Goal: Transaction & Acquisition: Purchase product/service

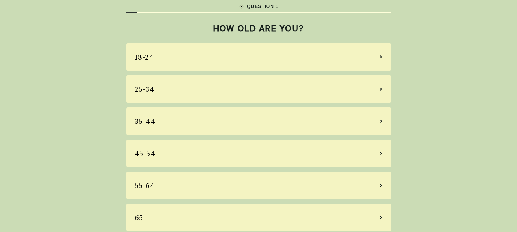
scroll to position [16, 0]
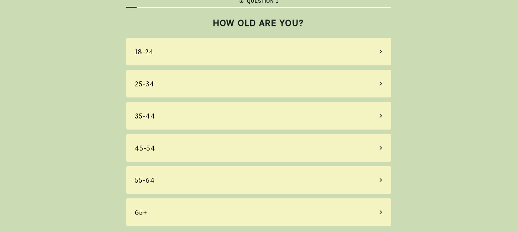
click at [241, 185] on div "55-64" at bounding box center [258, 180] width 265 height 28
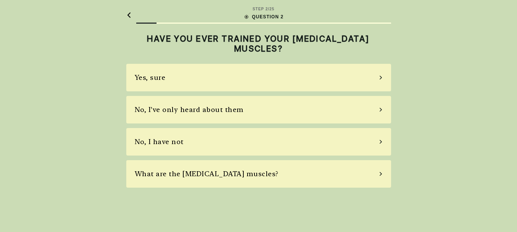
scroll to position [0, 0]
click at [249, 112] on div "No, I've only heard about them" at bounding box center [261, 110] width 265 height 28
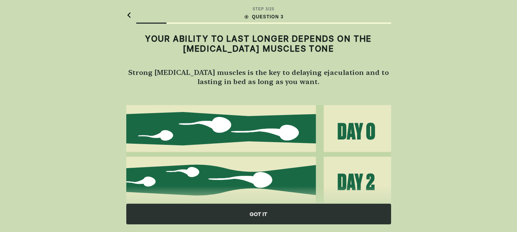
click at [246, 218] on div "GOT IT" at bounding box center [258, 214] width 265 height 21
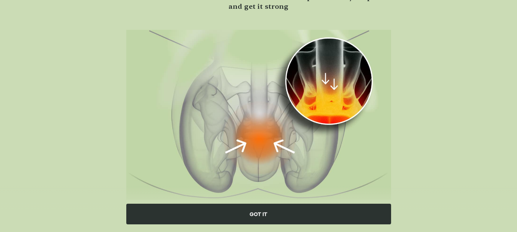
scroll to position [76, 0]
click at [337, 214] on div "GOT IT" at bounding box center [258, 214] width 265 height 21
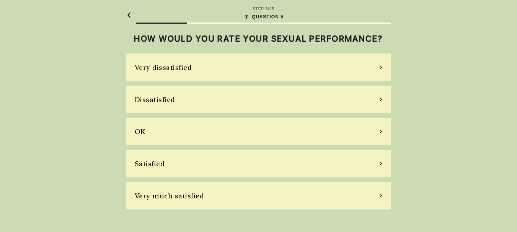
scroll to position [0, 0]
click at [383, 135] on div "OK" at bounding box center [261, 132] width 265 height 28
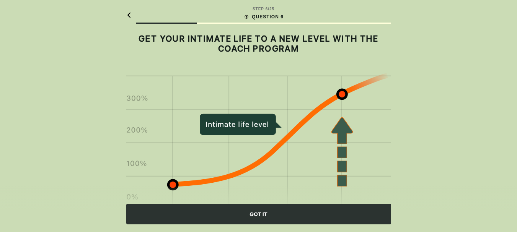
click at [309, 213] on div "GOT IT" at bounding box center [258, 214] width 265 height 21
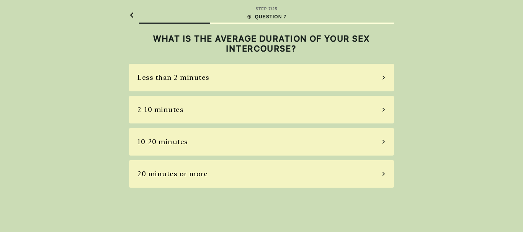
click at [382, 114] on div "2-10 minutes" at bounding box center [261, 110] width 265 height 28
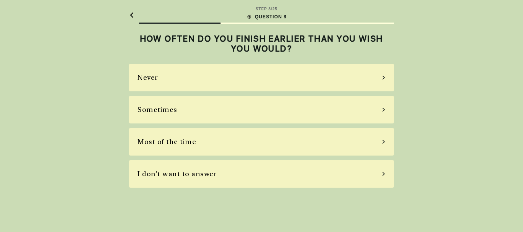
click at [367, 112] on div "Sometimes" at bounding box center [261, 110] width 265 height 28
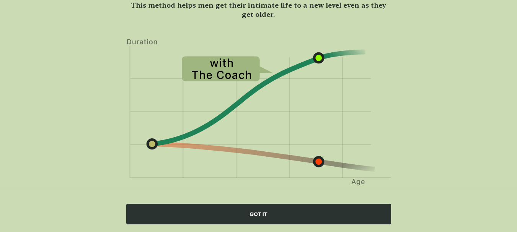
scroll to position [65, 0]
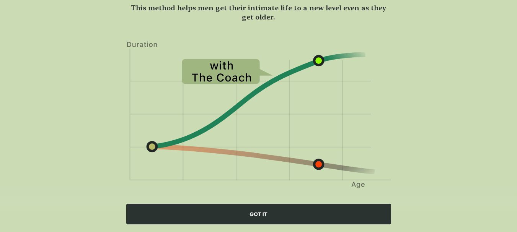
click at [327, 209] on div "GOT IT" at bounding box center [258, 214] width 265 height 21
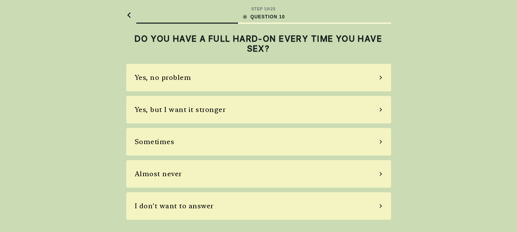
scroll to position [0, 0]
click at [386, 113] on div "Yes, but I want it stronger" at bounding box center [261, 110] width 265 height 28
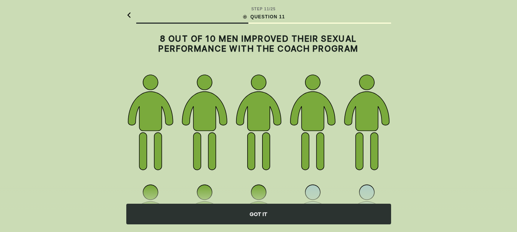
click at [270, 210] on div "GOT IT" at bounding box center [258, 214] width 265 height 21
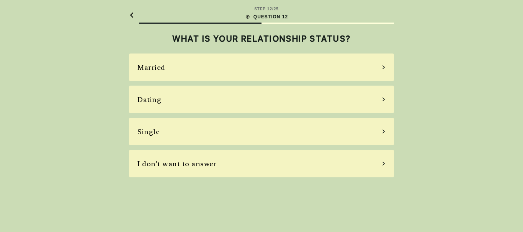
click at [284, 143] on div "Single" at bounding box center [261, 132] width 265 height 28
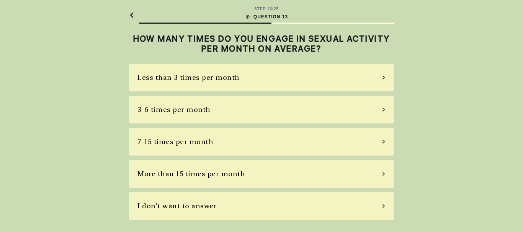
click at [382, 78] on icon at bounding box center [383, 77] width 4 height 7
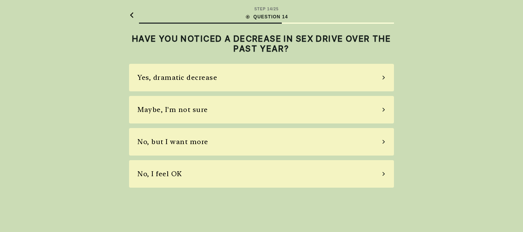
click at [379, 144] on div "No, but I want more" at bounding box center [261, 142] width 265 height 28
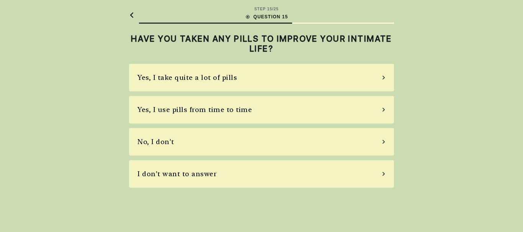
click at [377, 144] on div "No, I don't" at bounding box center [261, 142] width 265 height 28
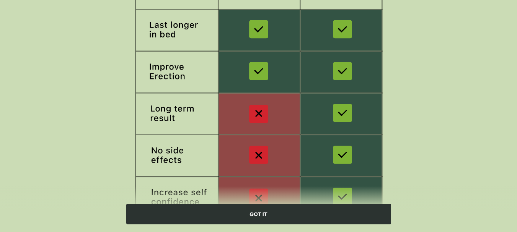
scroll to position [121, 0]
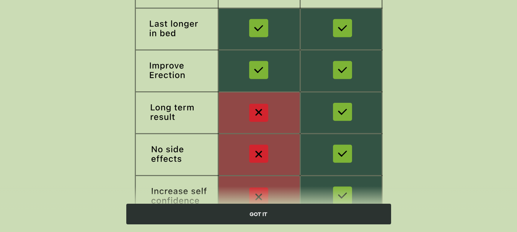
click at [251, 215] on div "GOT IT" at bounding box center [258, 214] width 265 height 21
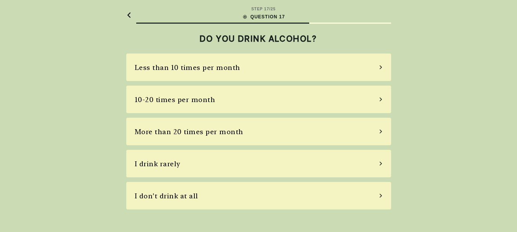
scroll to position [0, 0]
click at [387, 72] on div "Less than 10 times per month" at bounding box center [261, 68] width 265 height 28
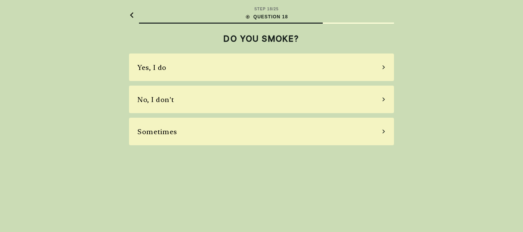
click at [383, 96] on div "No, I don't" at bounding box center [261, 100] width 265 height 28
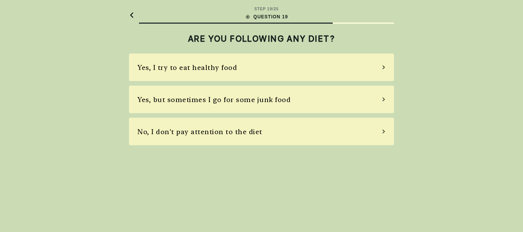
click at [383, 73] on div "Yes, I try to eat healthy food" at bounding box center [261, 68] width 265 height 28
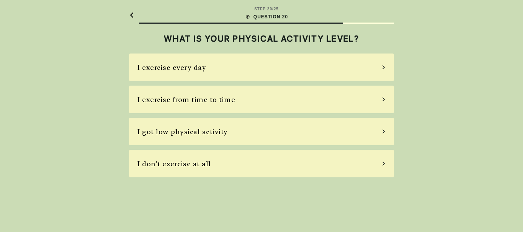
click at [384, 103] on div "I exercise from time to time" at bounding box center [261, 100] width 265 height 28
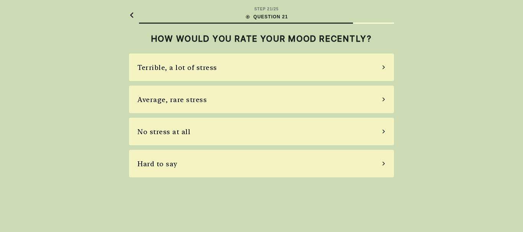
click at [384, 92] on div "Average, rare stress" at bounding box center [261, 100] width 265 height 28
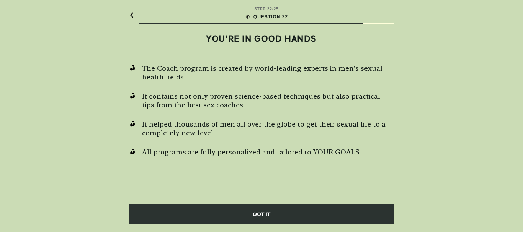
click at [323, 213] on div "GOT IT" at bounding box center [261, 214] width 265 height 21
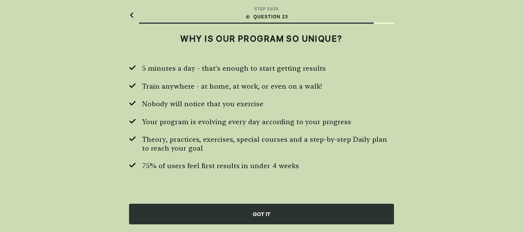
click at [323, 213] on div "GOT IT" at bounding box center [261, 214] width 265 height 21
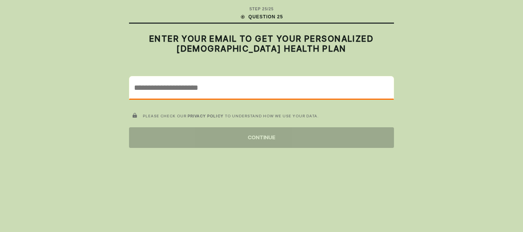
click at [335, 95] on input "email" at bounding box center [261, 88] width 264 height 22
type input "**********"
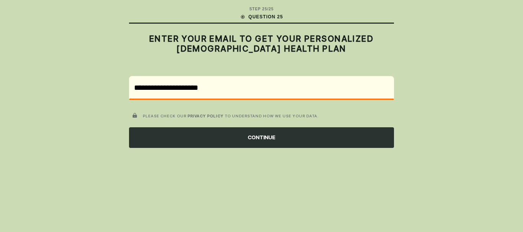
click at [241, 142] on div "CONTINUE" at bounding box center [261, 137] width 265 height 21
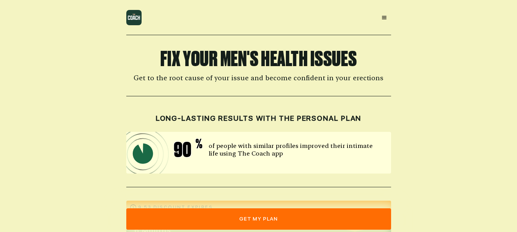
click at [270, 215] on button "get my plan" at bounding box center [258, 219] width 265 height 21
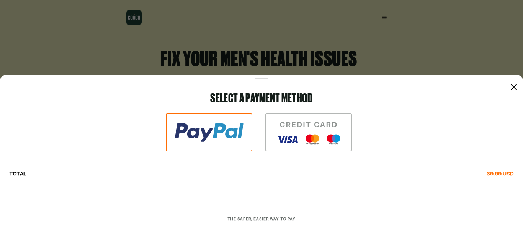
click at [505, 109] on div "Select a payment method TOTAL 39.99 USD Visa MasterCard Union Pay American Expr…" at bounding box center [261, 157] width 504 height 131
click at [510, 88] on div at bounding box center [513, 87] width 9 height 9
